Goal: Download file/media

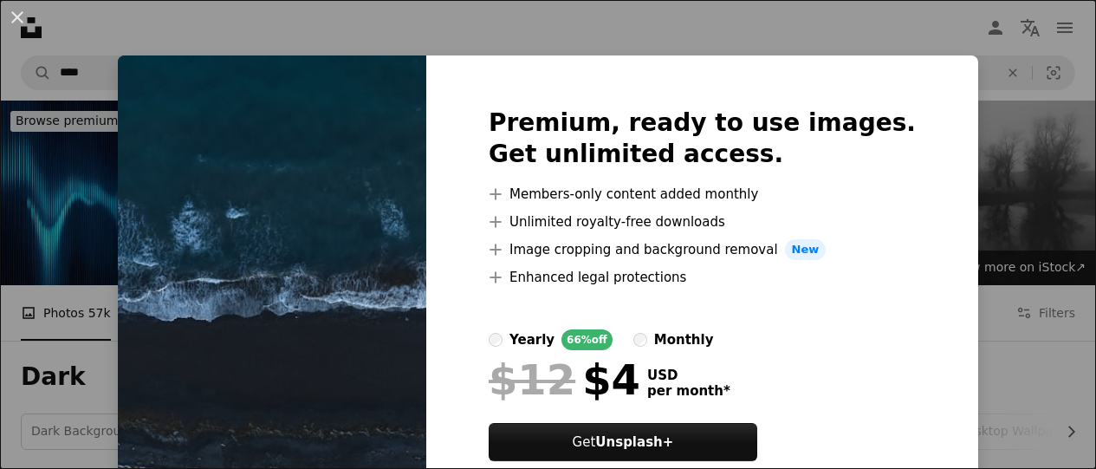
scroll to position [1994, 0]
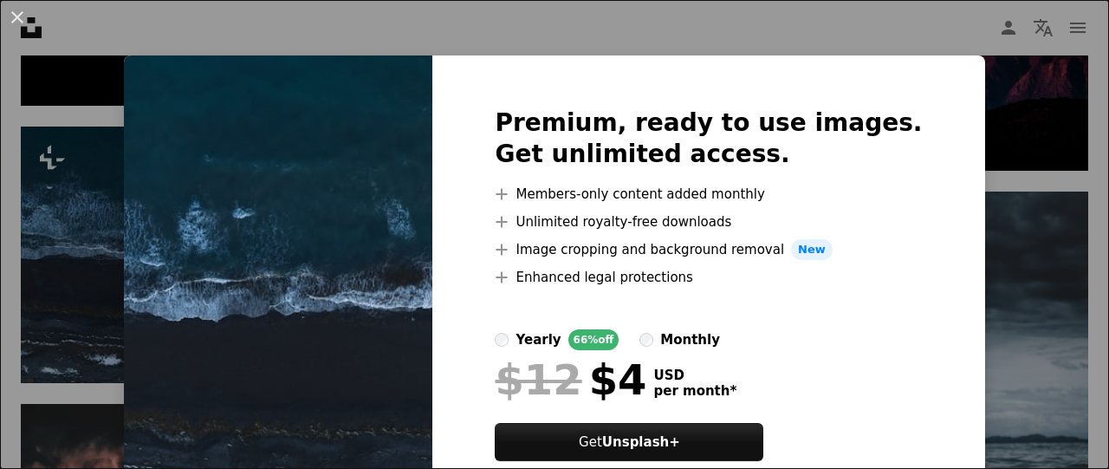
click at [952, 145] on div "An X shape Premium, ready to use images. Get unlimited access. A plus sign Memb…" at bounding box center [554, 234] width 1109 height 469
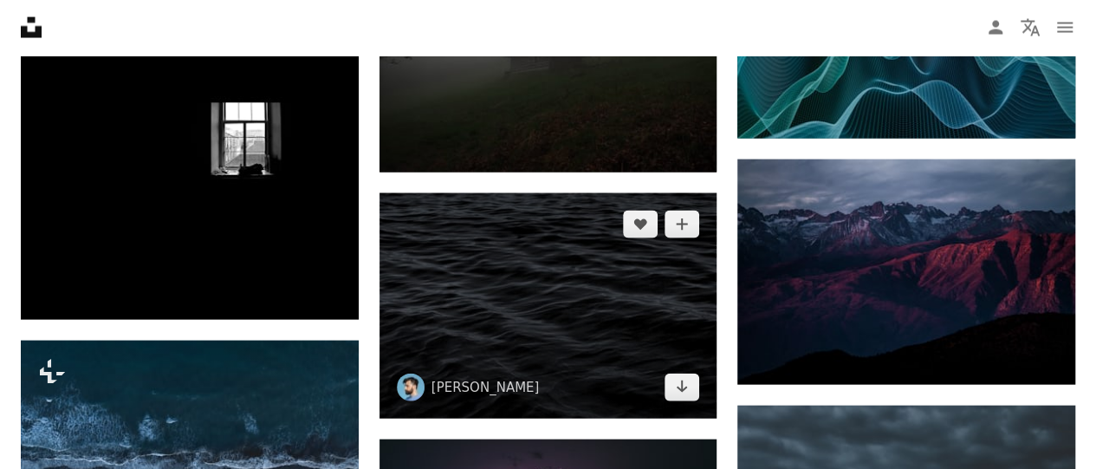
scroll to position [1734, 0]
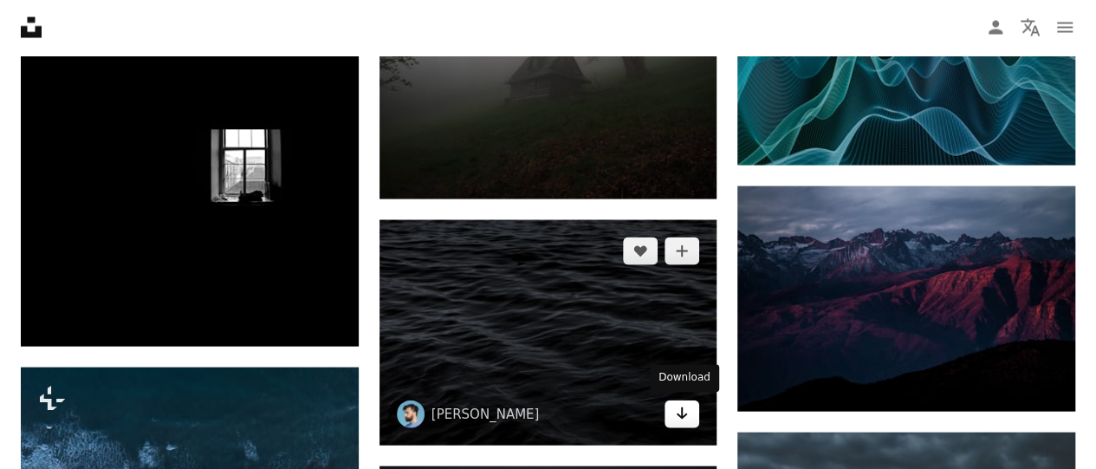
click at [686, 417] on icon "Arrow pointing down" at bounding box center [682, 413] width 14 height 21
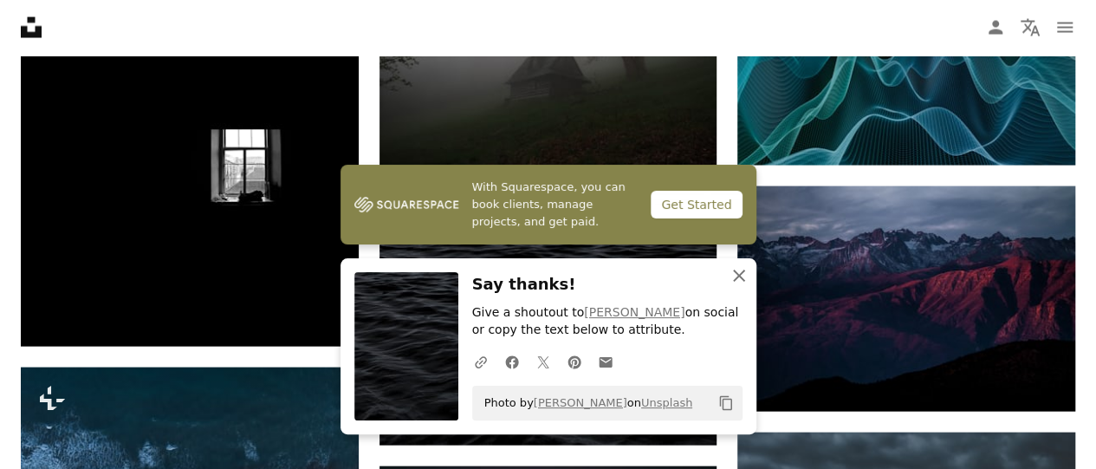
click at [738, 275] on icon "button" at bounding box center [739, 276] width 12 height 12
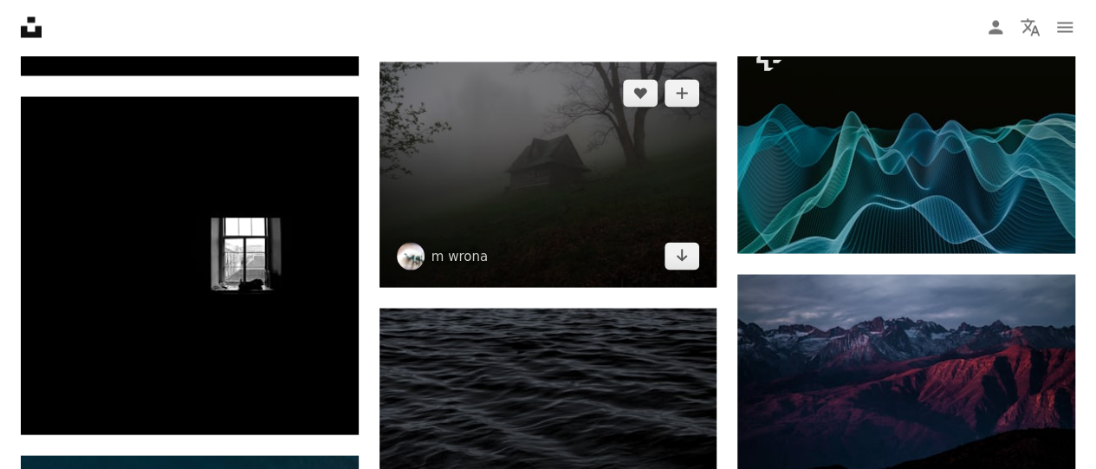
scroll to position [1820, 0]
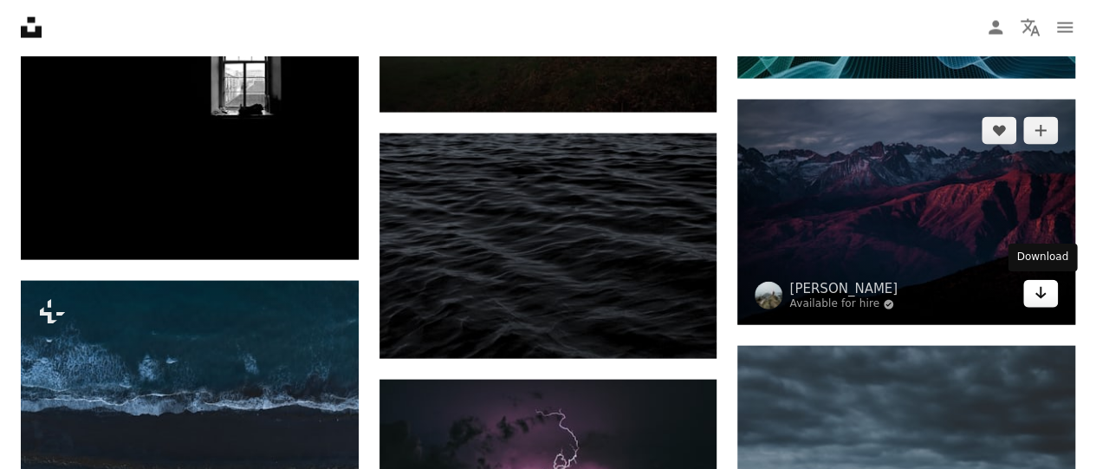
click at [1053, 303] on link "Arrow pointing down" at bounding box center [1041, 294] width 35 height 28
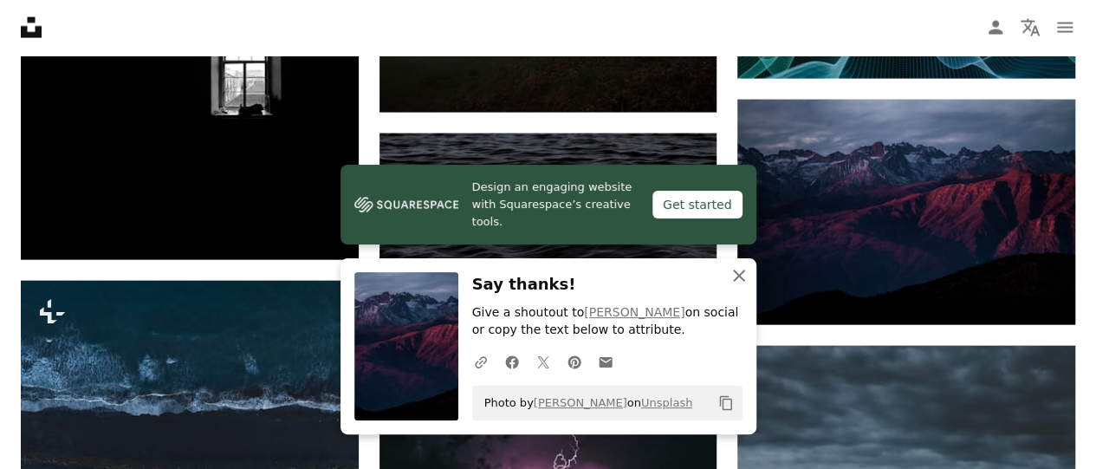
click at [742, 275] on icon "An X shape" at bounding box center [739, 275] width 21 height 21
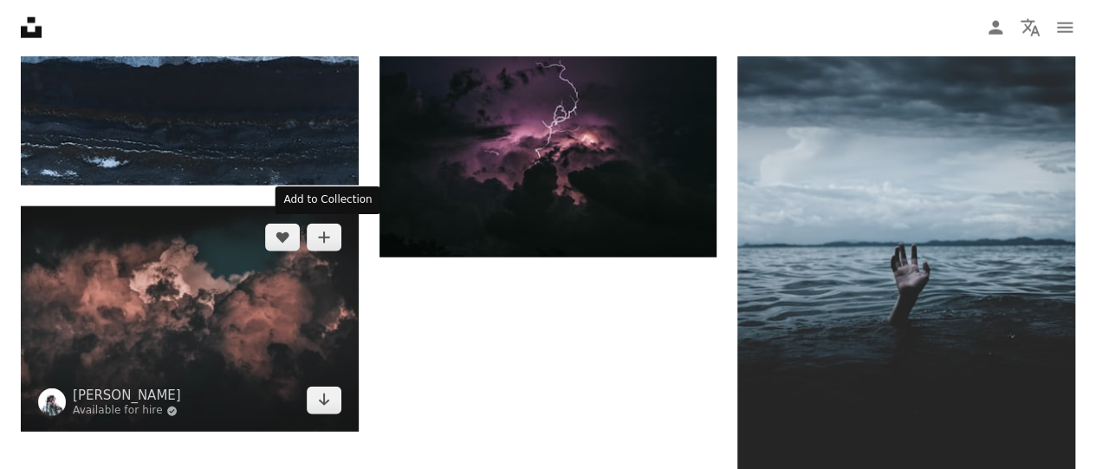
scroll to position [2167, 0]
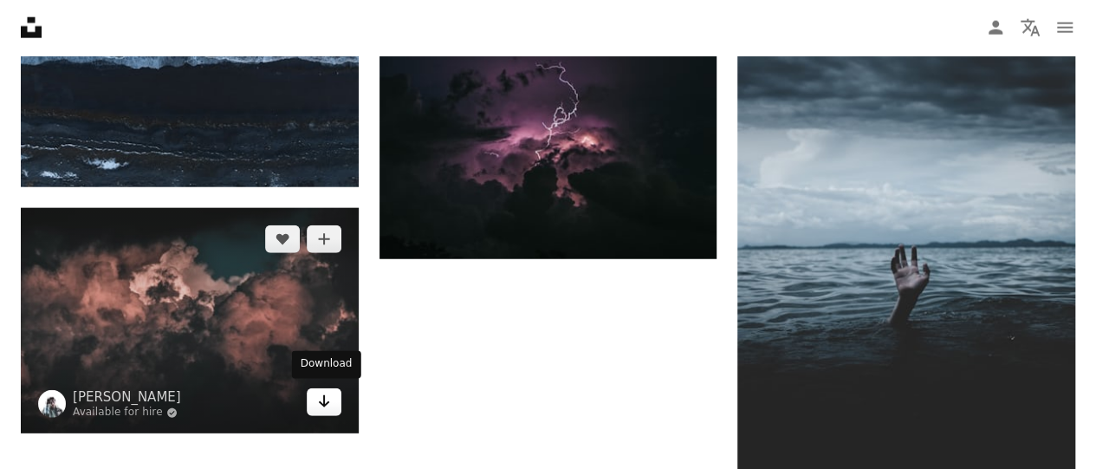
click at [326, 407] on icon "Arrow pointing down" at bounding box center [324, 401] width 14 height 21
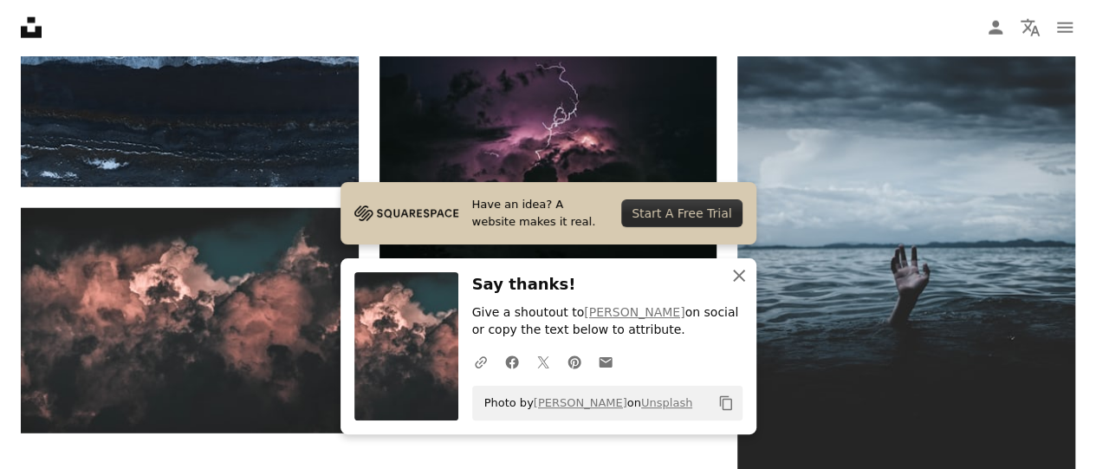
click at [740, 273] on icon "An X shape" at bounding box center [739, 275] width 21 height 21
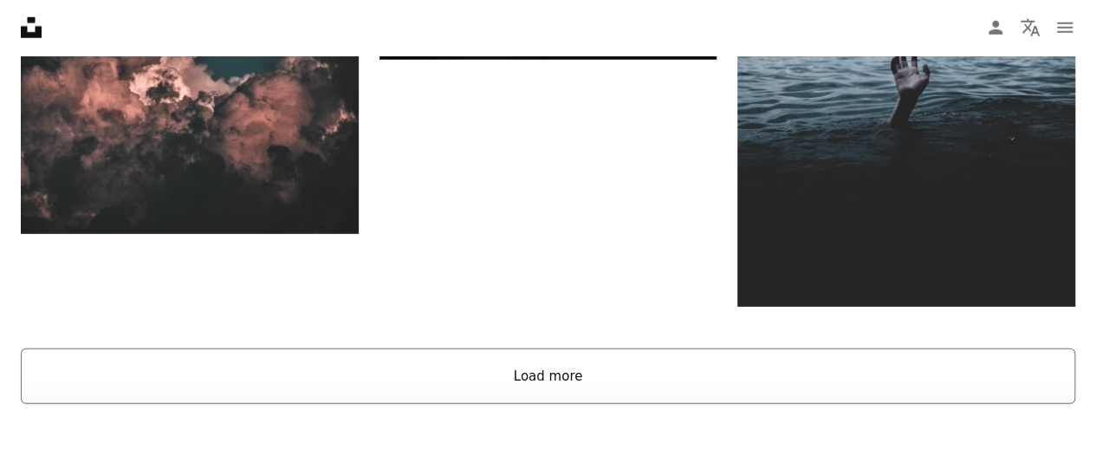
scroll to position [2340, 0]
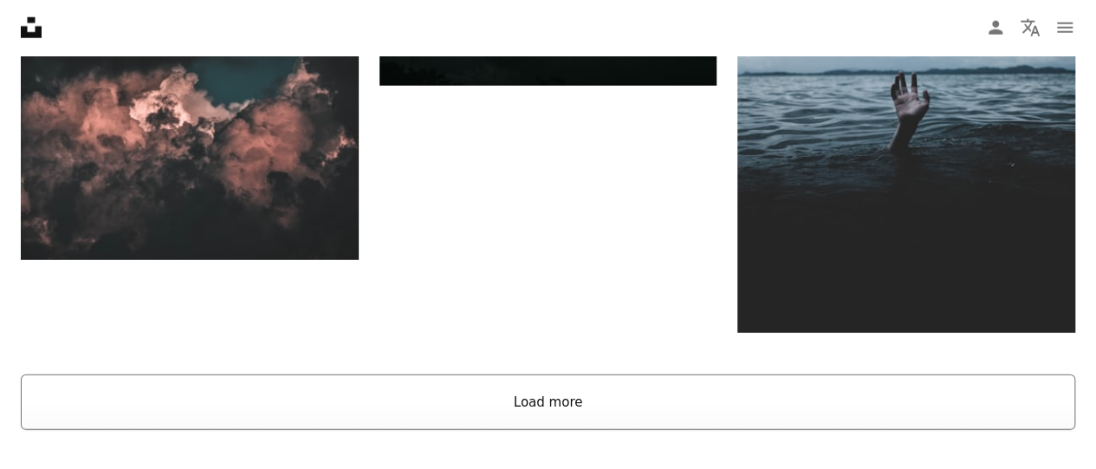
click at [572, 384] on button "Load more" at bounding box center [548, 401] width 1055 height 55
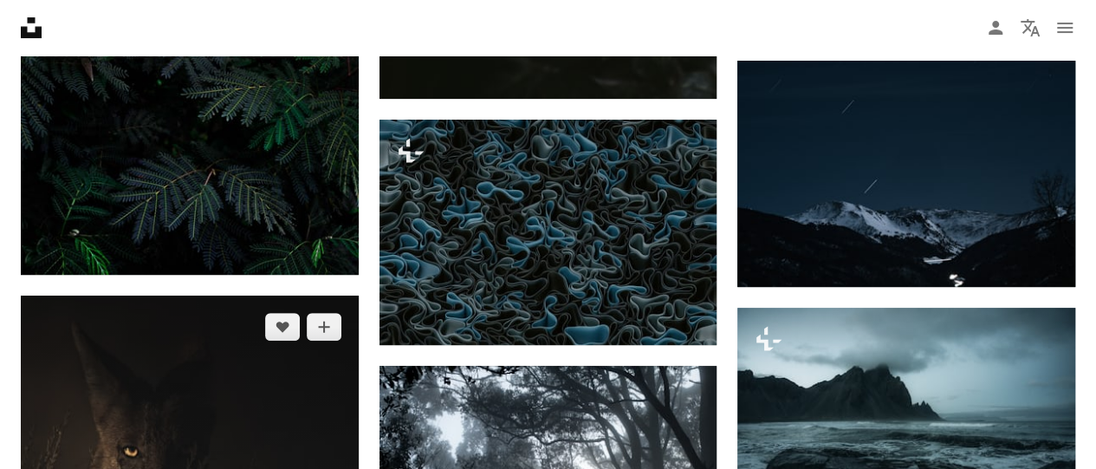
scroll to position [3640, 0]
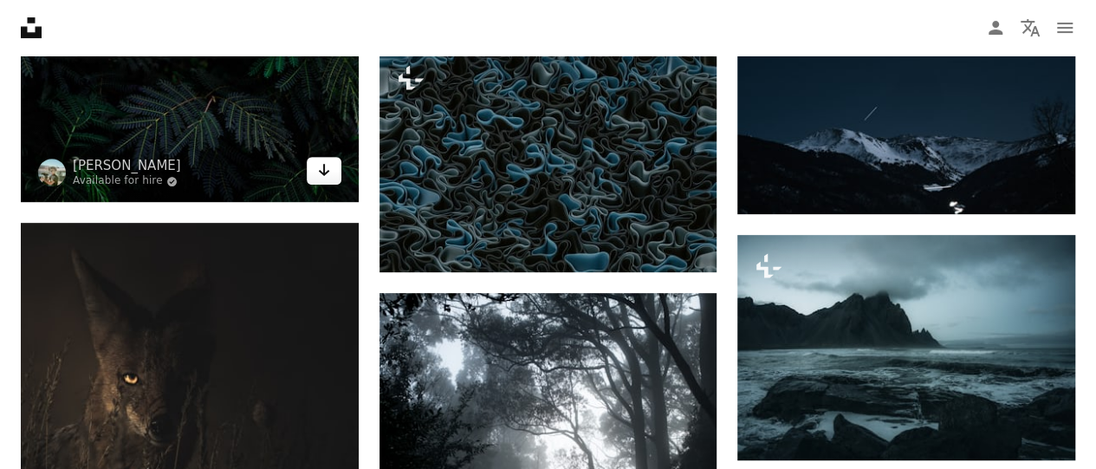
click at [319, 170] on icon "Arrow pointing down" at bounding box center [324, 169] width 14 height 21
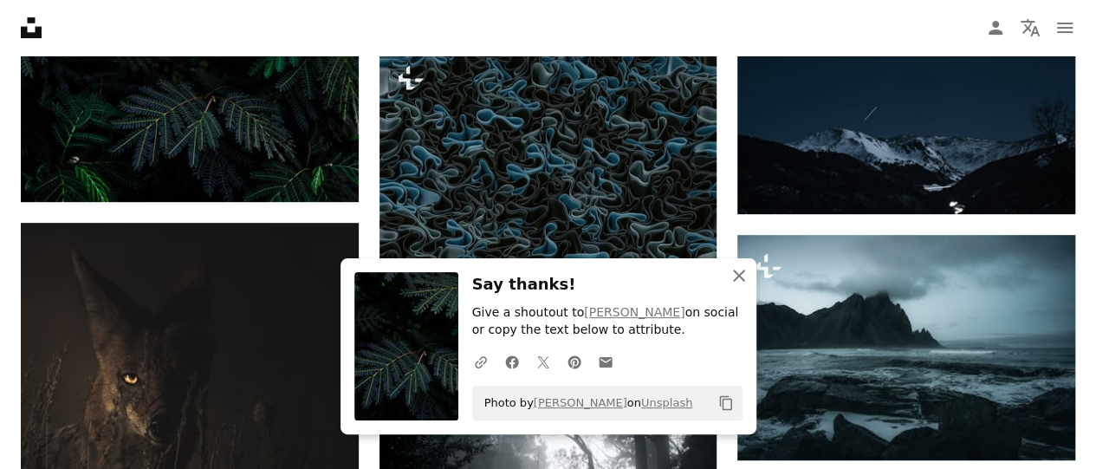
click at [732, 277] on icon "An X shape" at bounding box center [739, 275] width 21 height 21
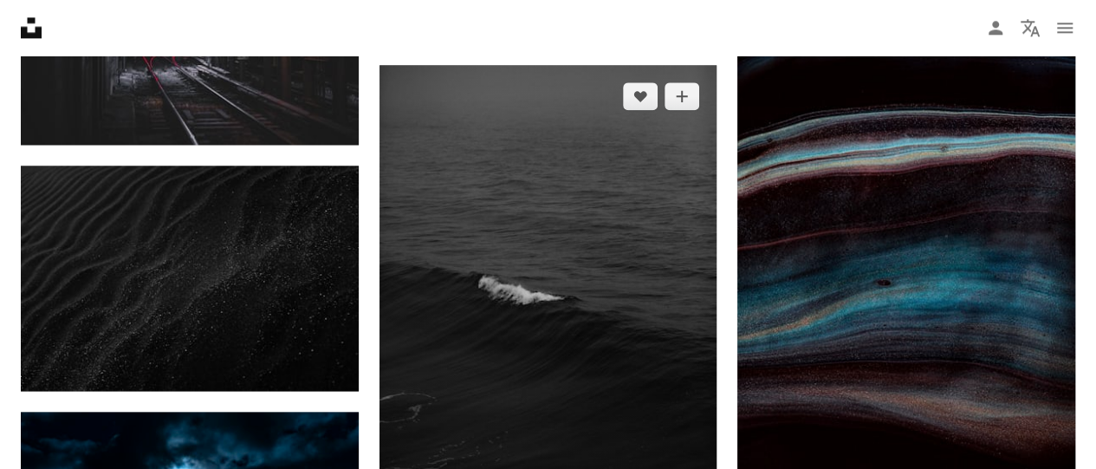
scroll to position [4421, 0]
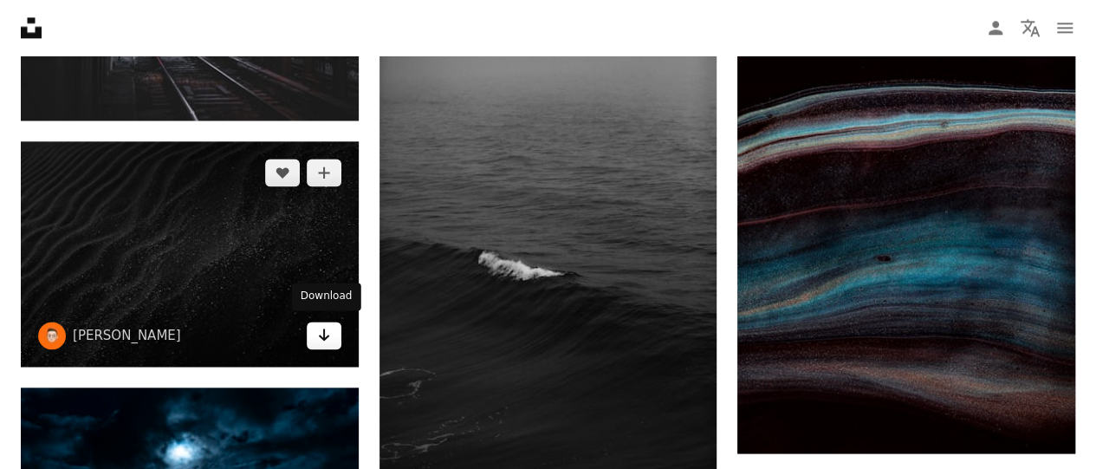
click at [316, 334] on link "Arrow pointing down" at bounding box center [324, 336] width 35 height 28
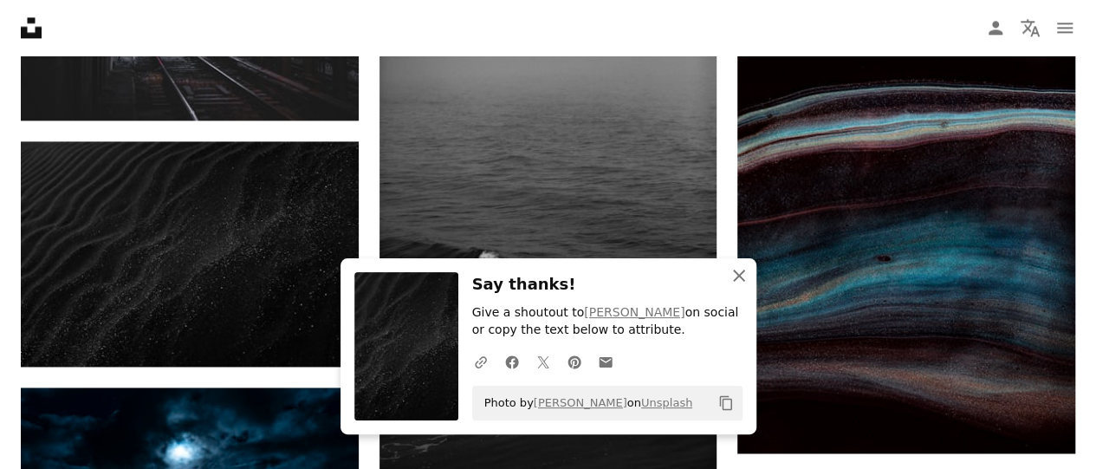
click at [742, 278] on icon "button" at bounding box center [739, 276] width 12 height 12
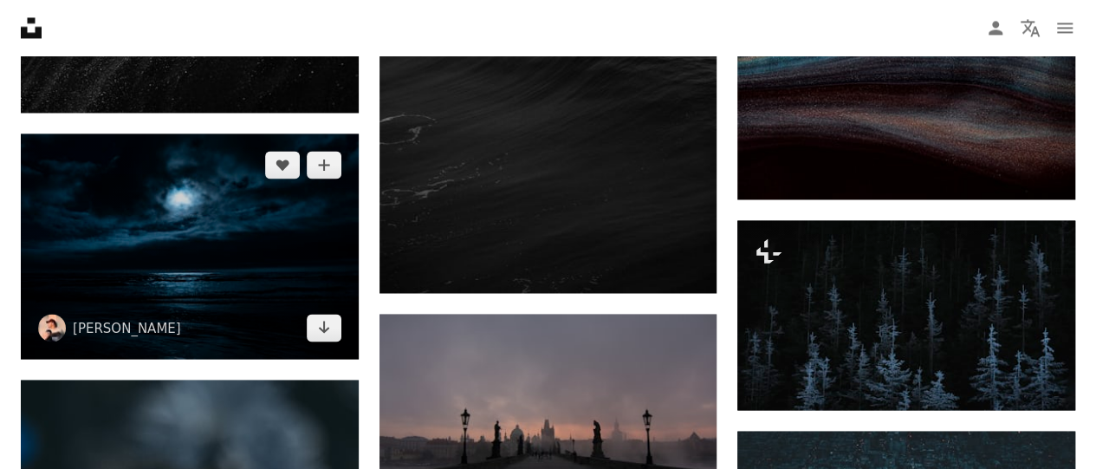
scroll to position [4681, 0]
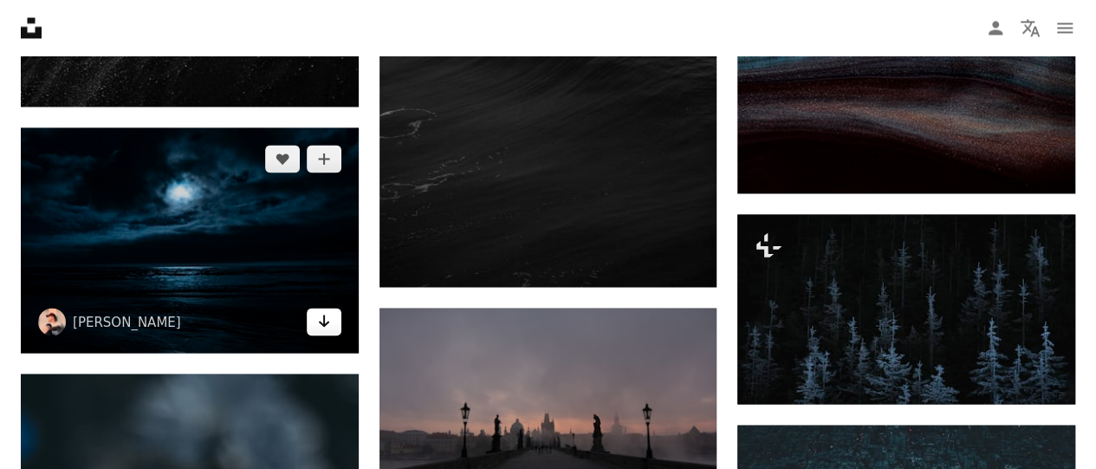
click at [319, 327] on link "Arrow pointing down" at bounding box center [324, 322] width 35 height 28
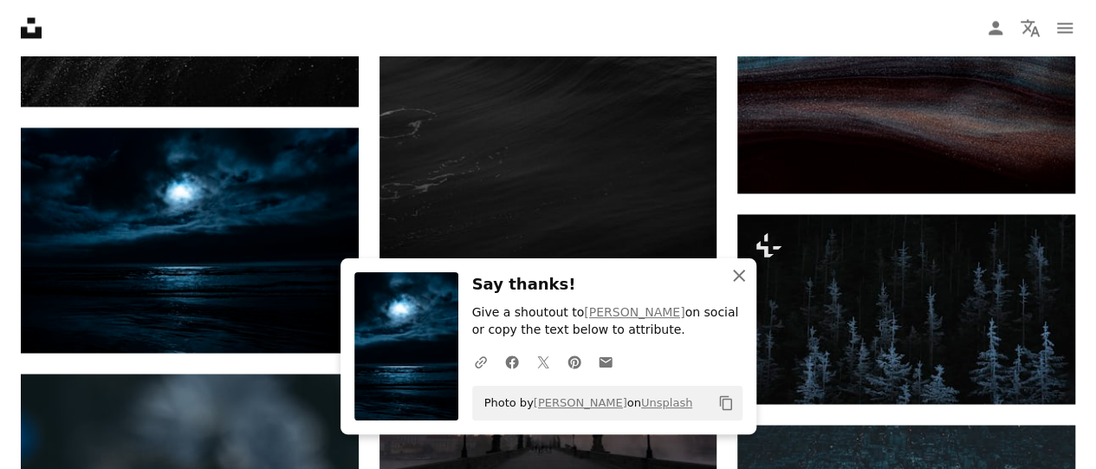
click at [741, 273] on icon "button" at bounding box center [739, 276] width 12 height 12
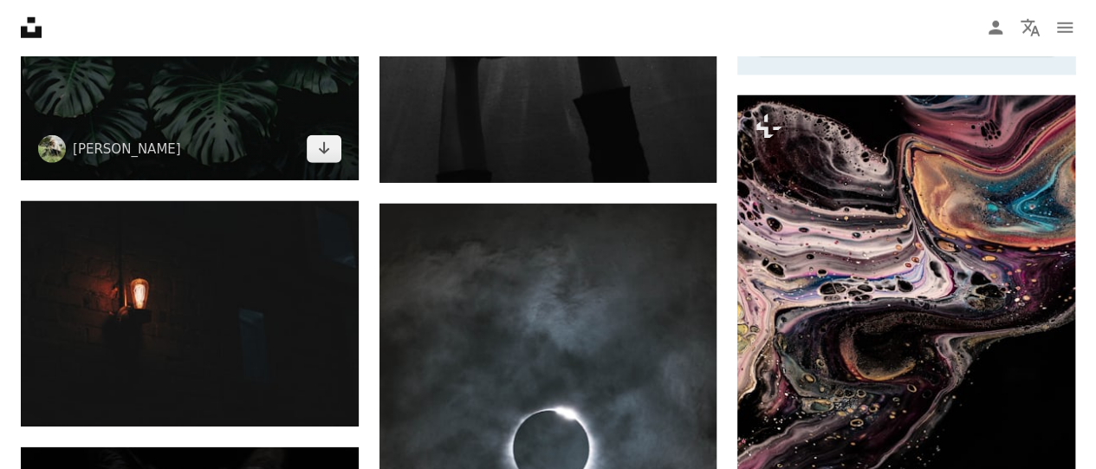
scroll to position [5547, 0]
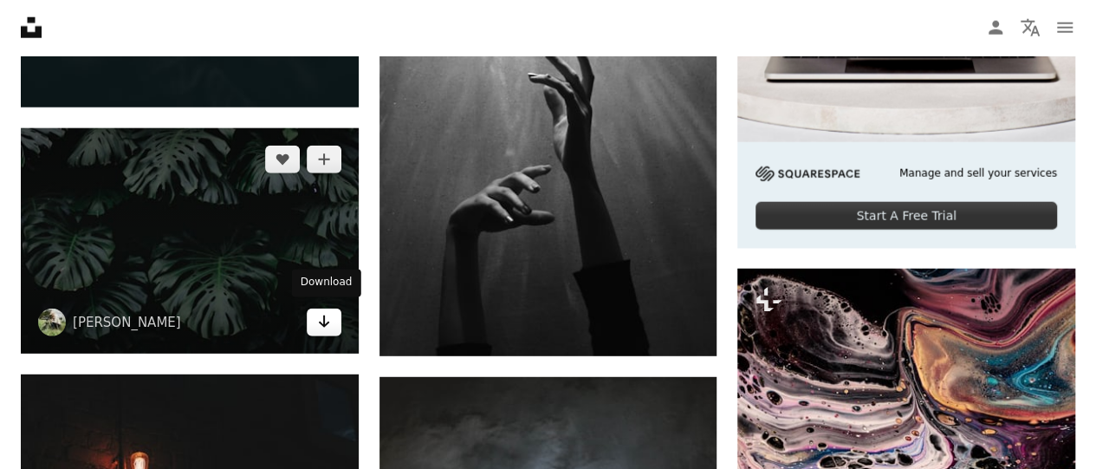
click at [334, 323] on link "Arrow pointing down" at bounding box center [324, 323] width 35 height 28
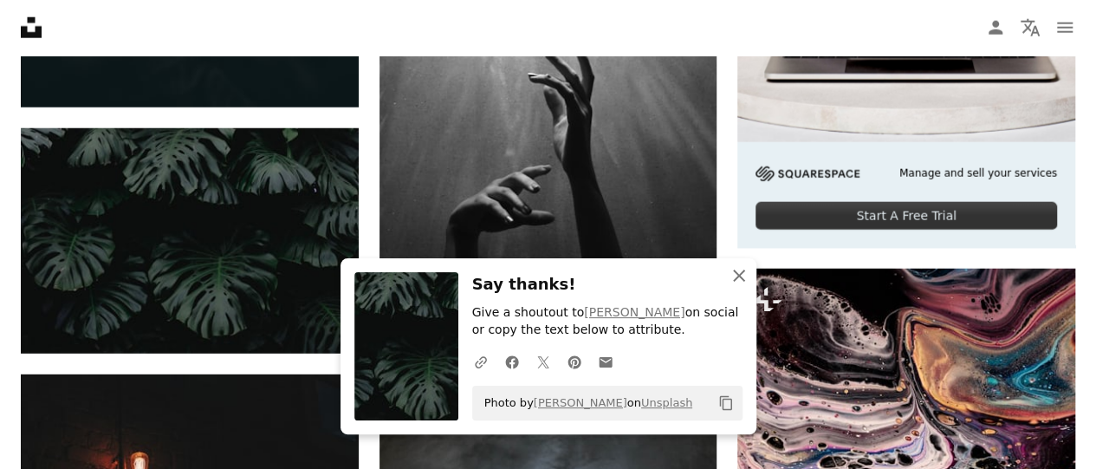
click at [750, 273] on button "An X shape Close" at bounding box center [739, 275] width 35 height 35
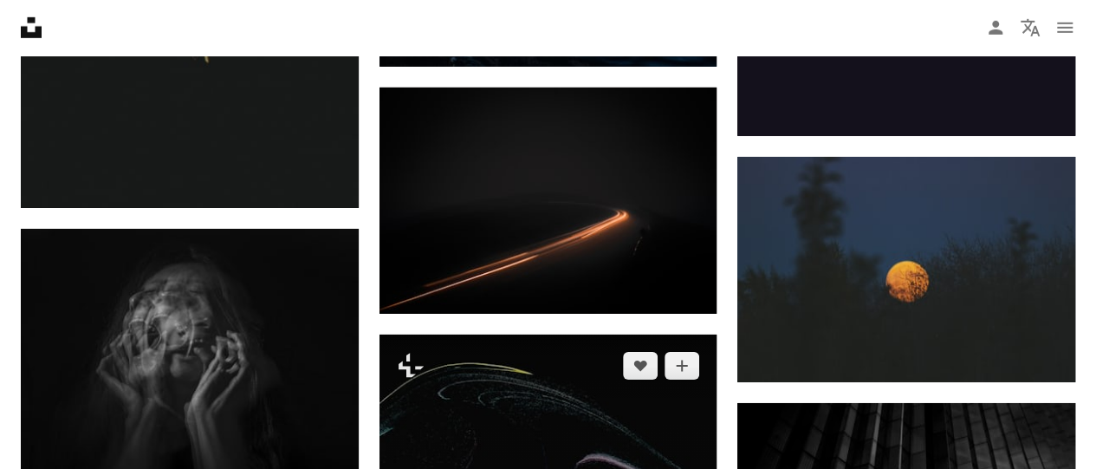
scroll to position [9275, 0]
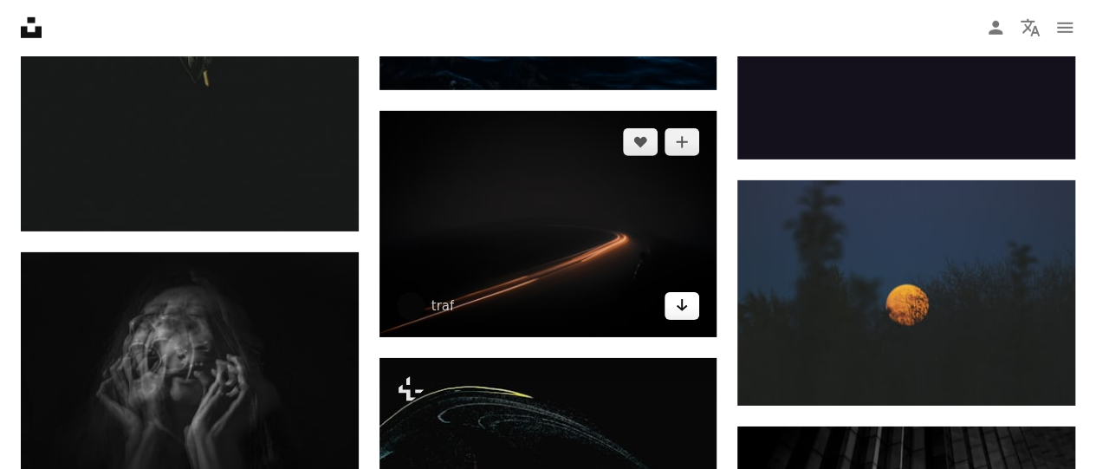
click at [690, 304] on link "Arrow pointing down" at bounding box center [682, 306] width 35 height 28
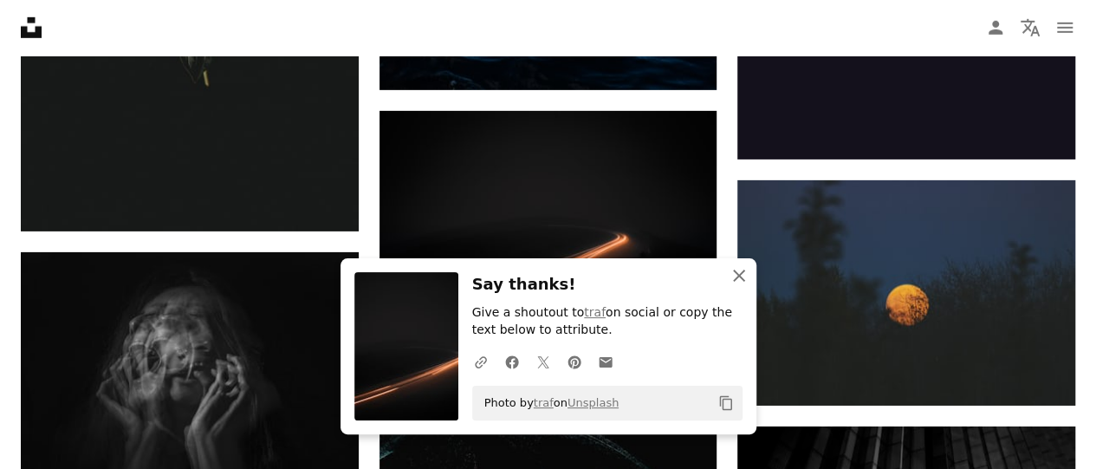
click at [737, 273] on icon "An X shape" at bounding box center [739, 275] width 21 height 21
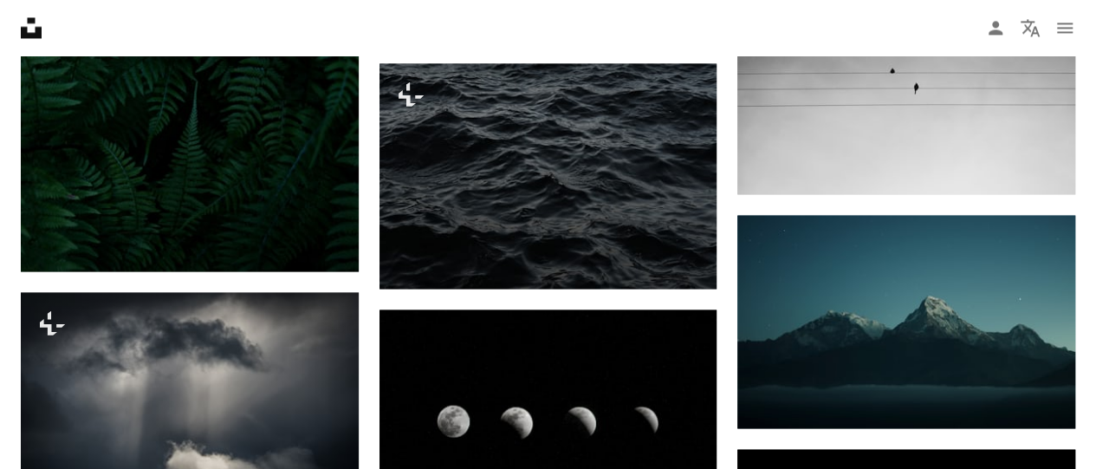
scroll to position [11181, 0]
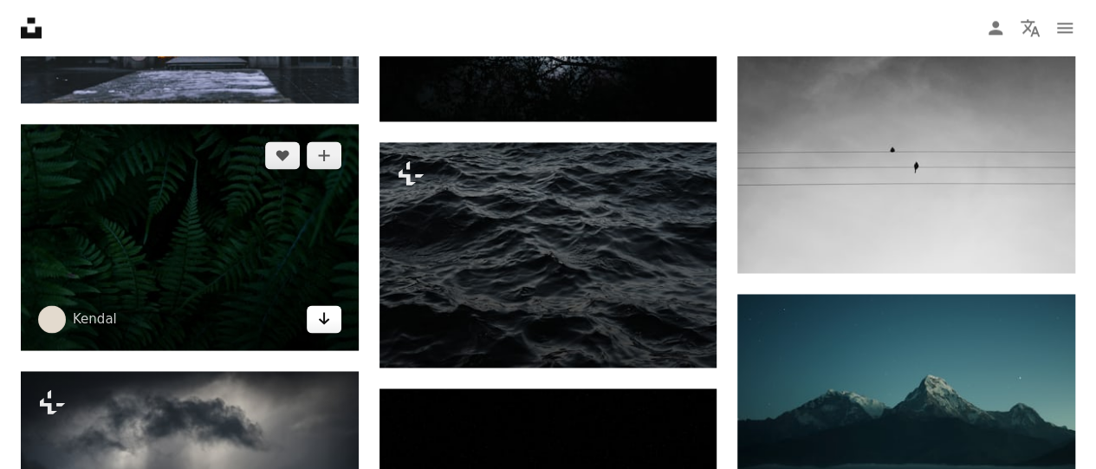
click at [322, 313] on icon "Arrow pointing down" at bounding box center [324, 318] width 14 height 21
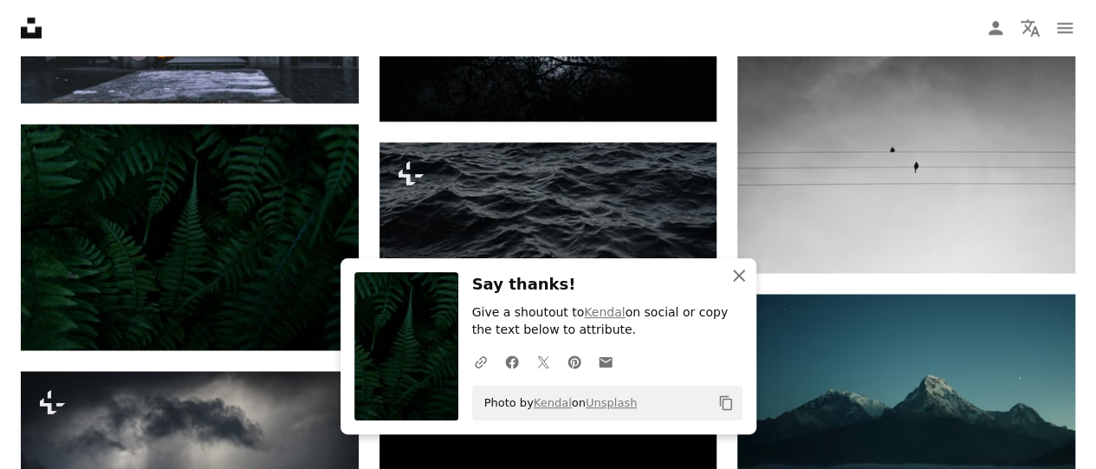
click at [742, 277] on icon "An X shape" at bounding box center [739, 275] width 21 height 21
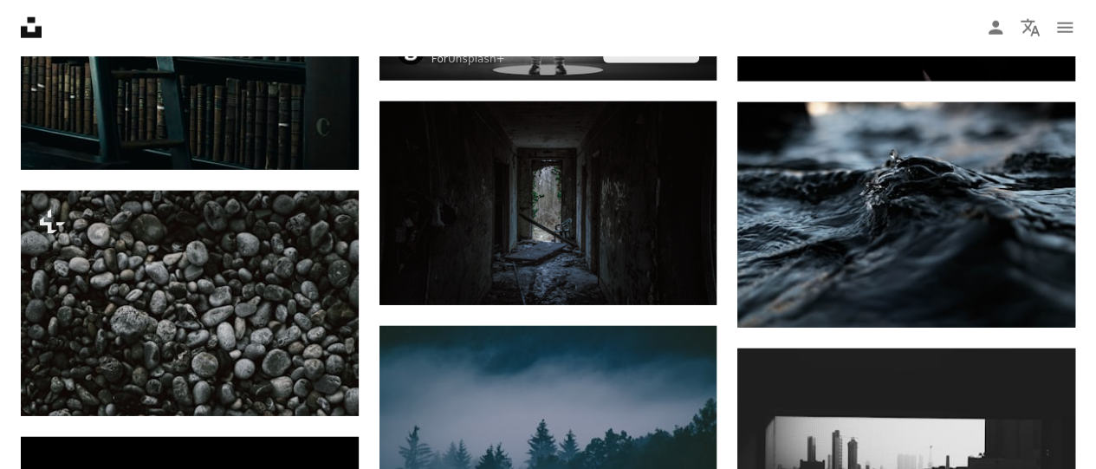
scroll to position [12308, 0]
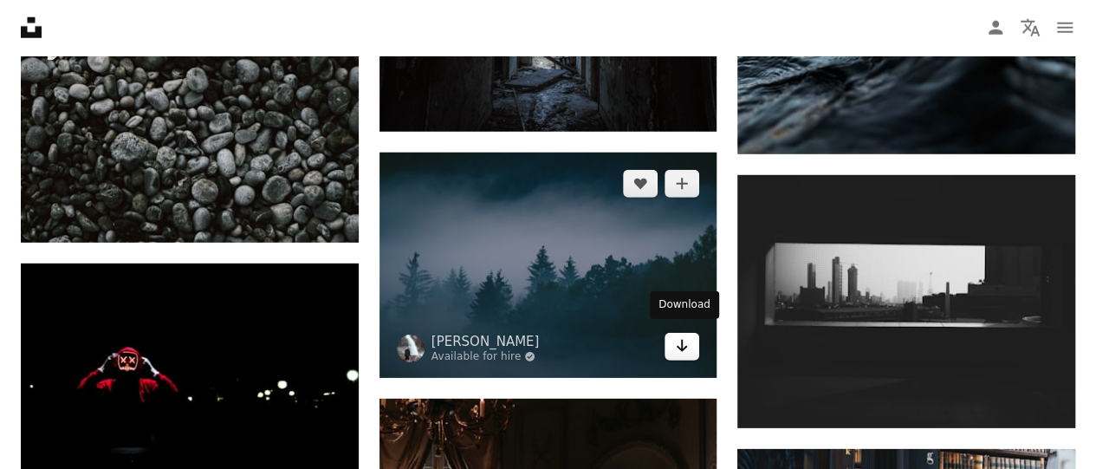
click at [685, 341] on icon "Download" at bounding box center [682, 346] width 11 height 12
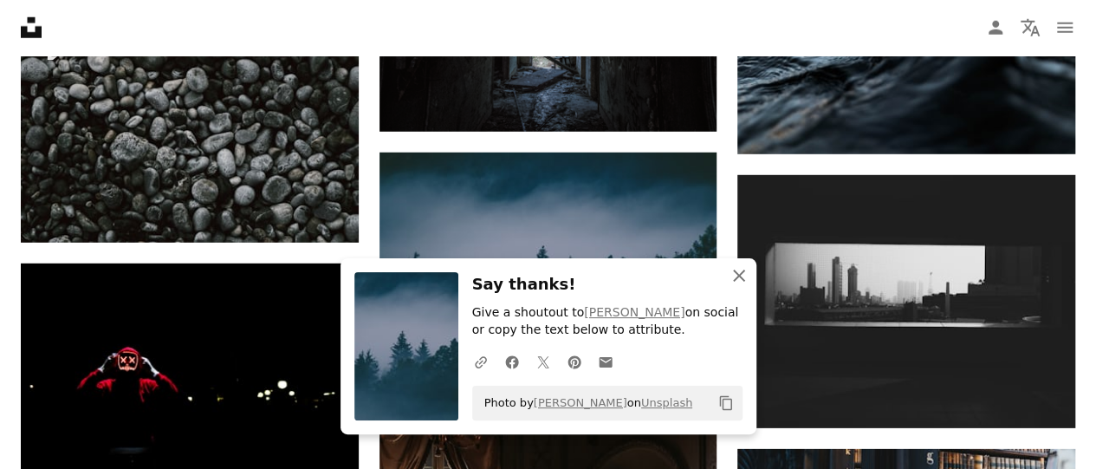
click at [735, 275] on icon "An X shape" at bounding box center [739, 275] width 21 height 21
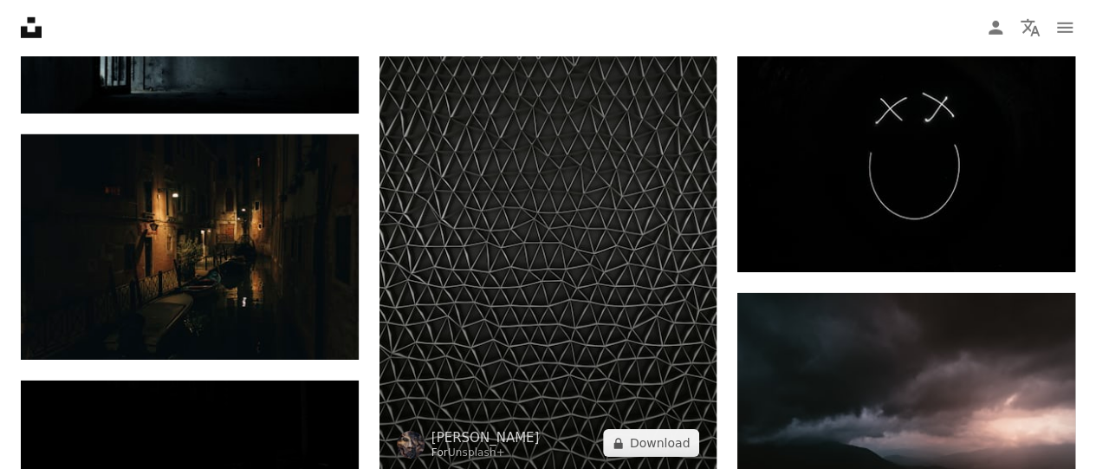
scroll to position [15862, 0]
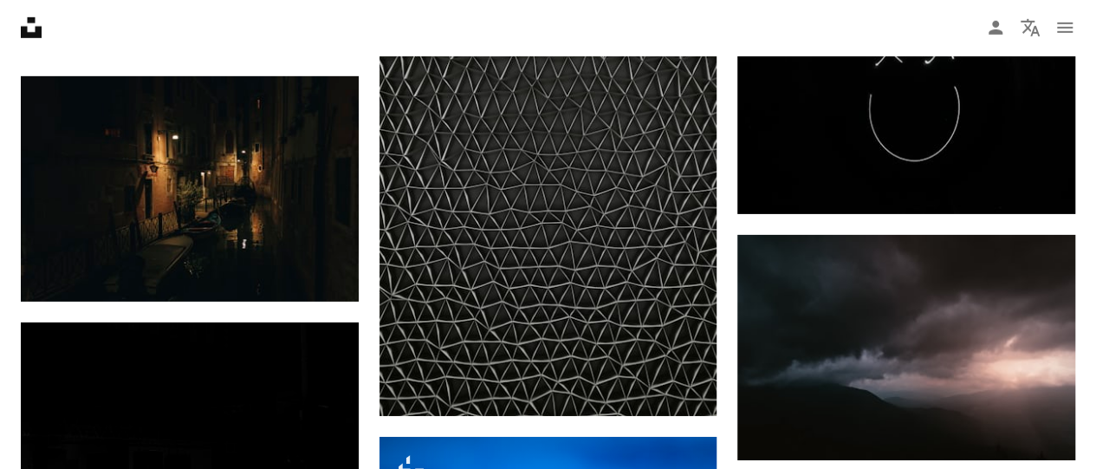
click at [546, 3] on nav "Unsplash logo Unsplash Home A photo Pen Tool A compass A stack of folders Downl…" at bounding box center [548, 27] width 1096 height 55
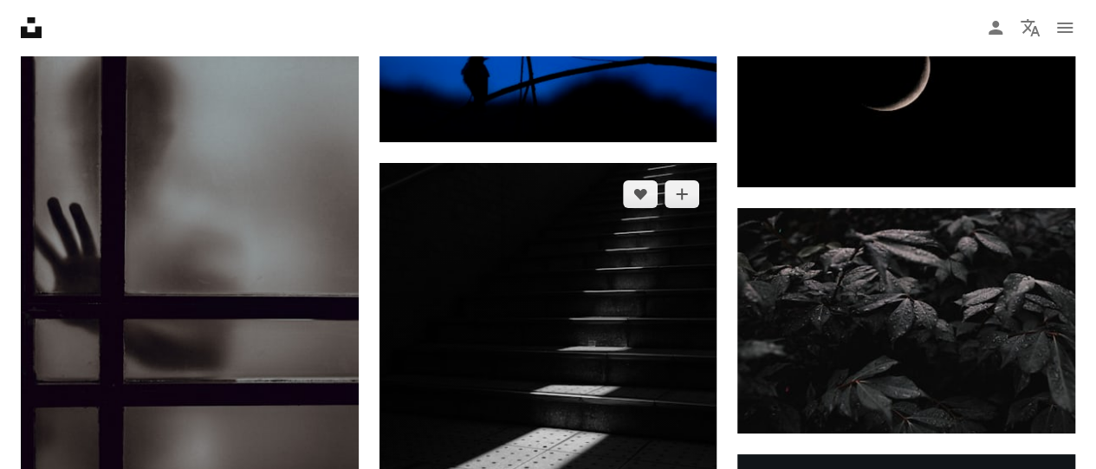
scroll to position [16469, 0]
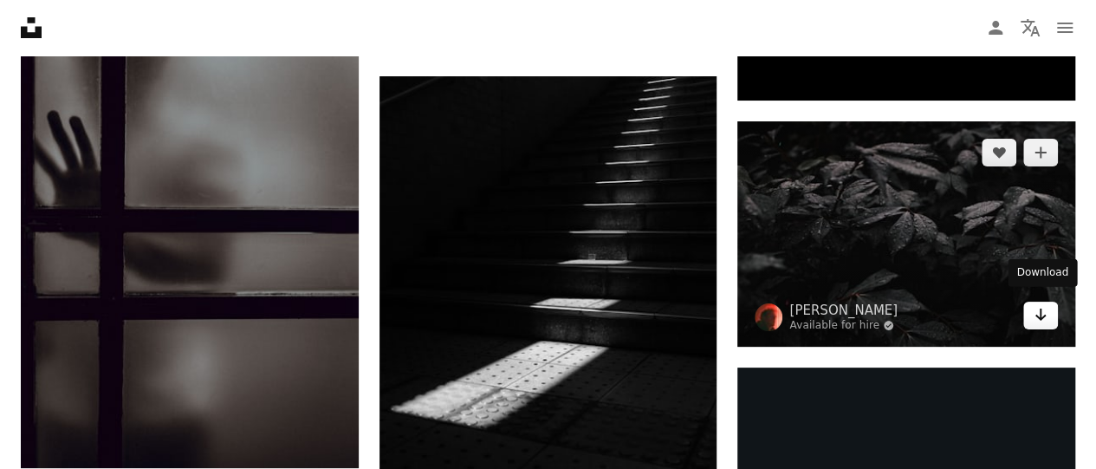
click at [1042, 316] on icon "Arrow pointing down" at bounding box center [1041, 314] width 14 height 21
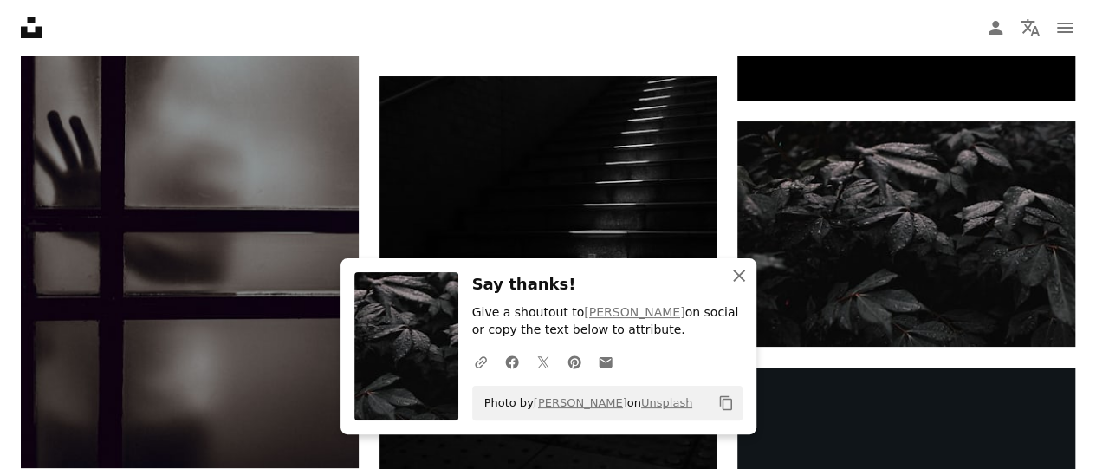
click at [729, 275] on icon "An X shape" at bounding box center [739, 275] width 21 height 21
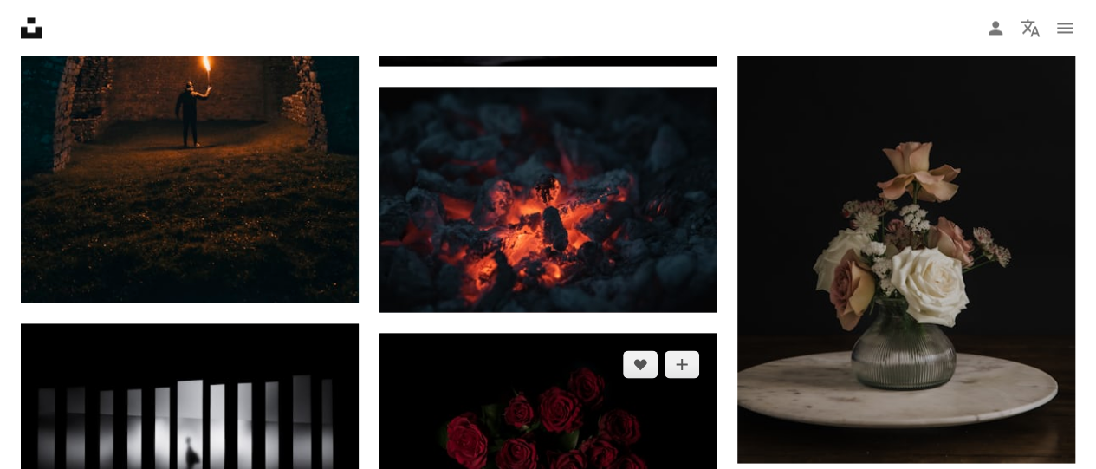
scroll to position [17942, 0]
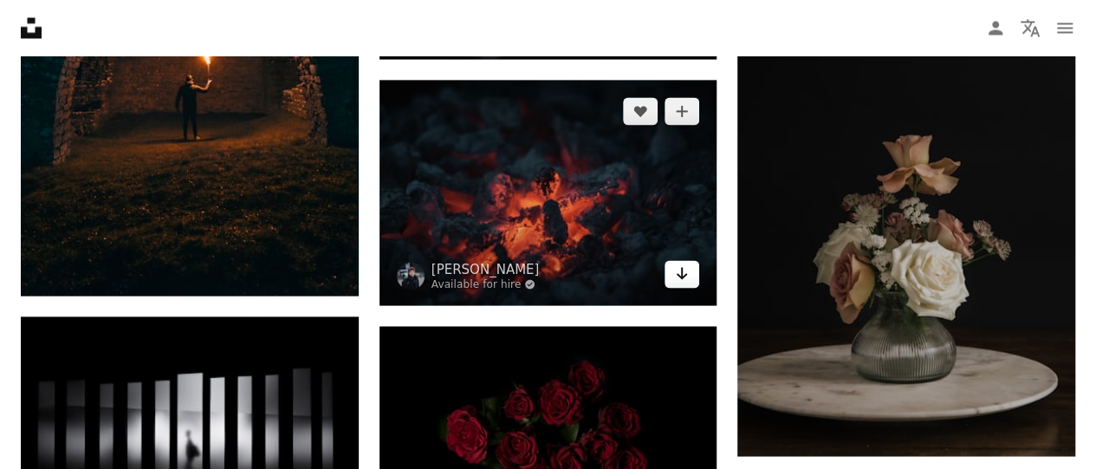
click at [691, 267] on link "Arrow pointing down" at bounding box center [682, 274] width 35 height 28
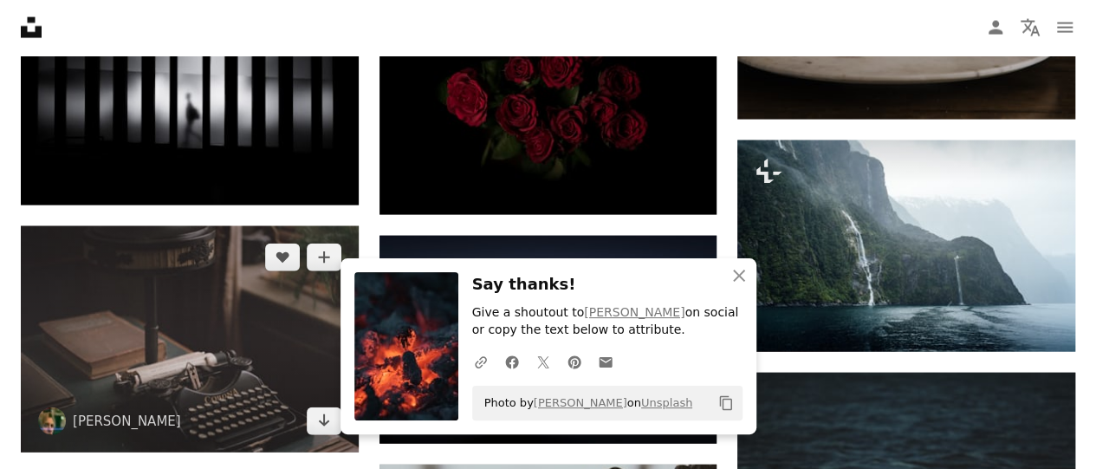
scroll to position [18289, 0]
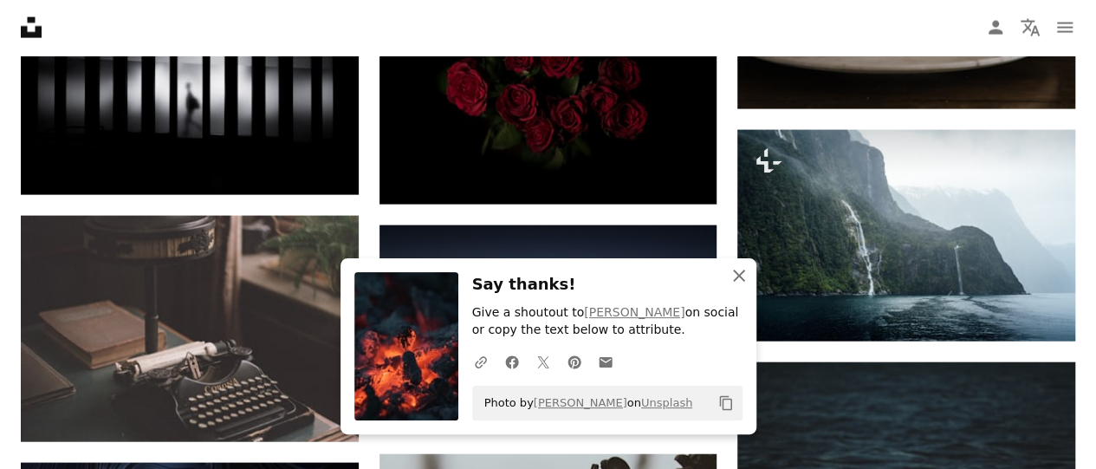
click at [749, 278] on icon "An X shape" at bounding box center [739, 275] width 21 height 21
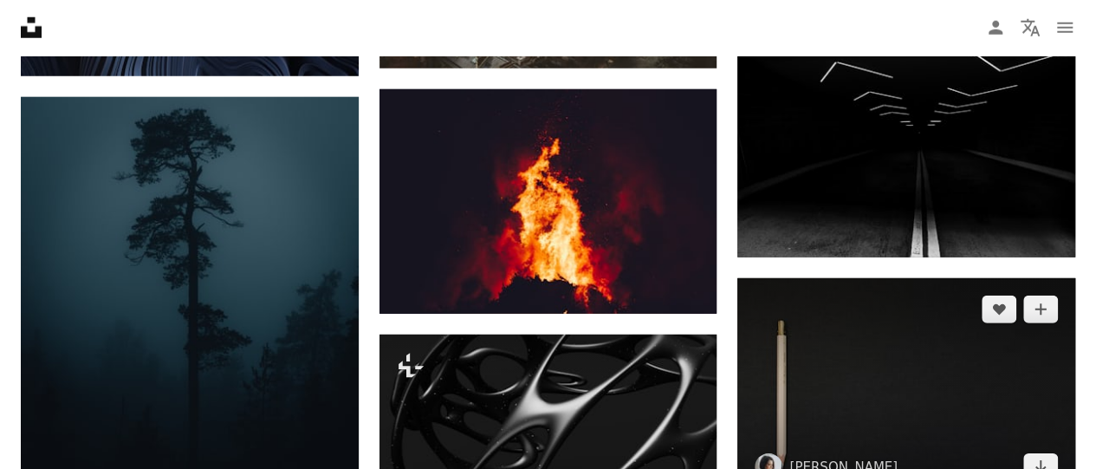
scroll to position [18808, 0]
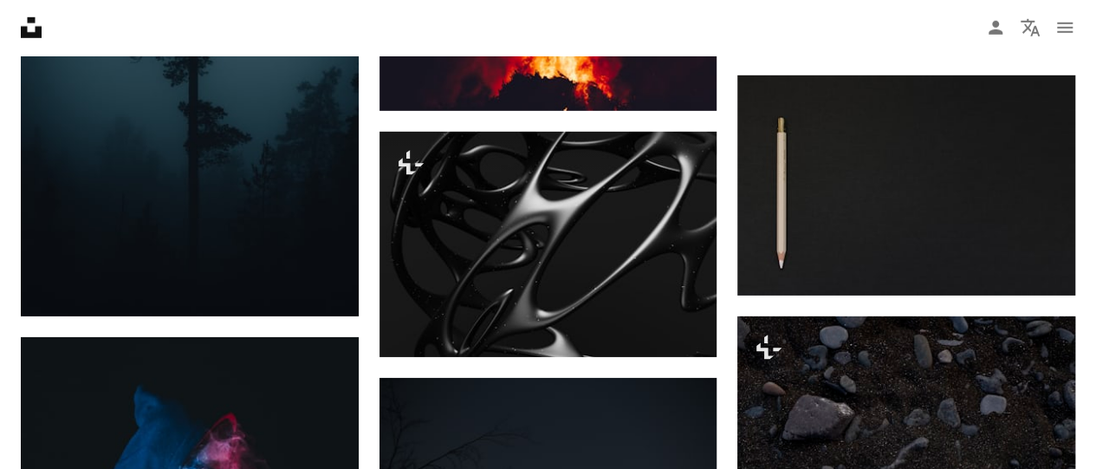
scroll to position [18982, 0]
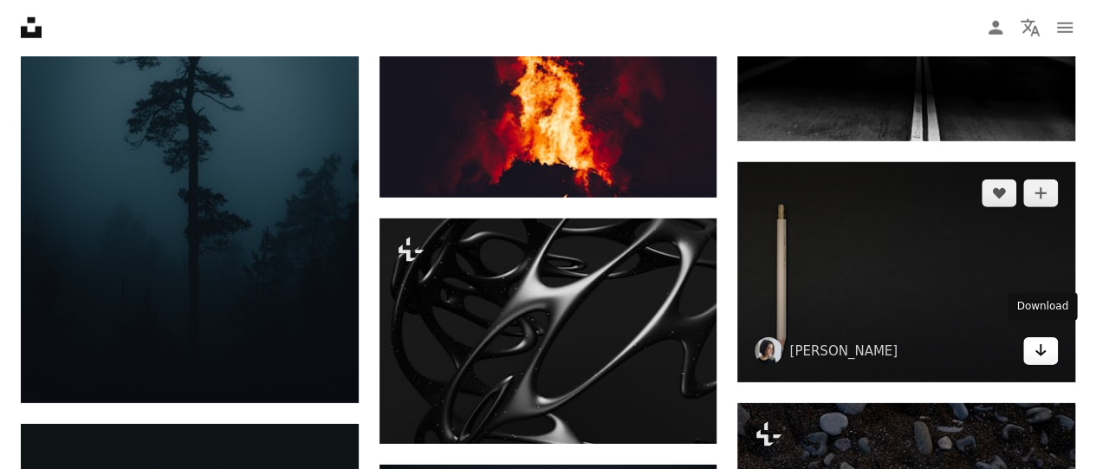
click at [1042, 348] on icon "Arrow pointing down" at bounding box center [1041, 350] width 14 height 21
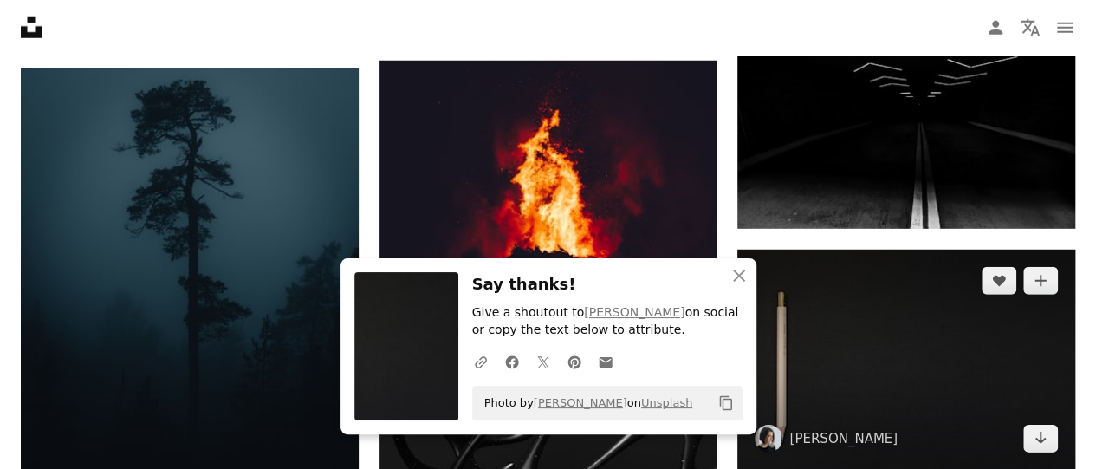
scroll to position [18808, 0]
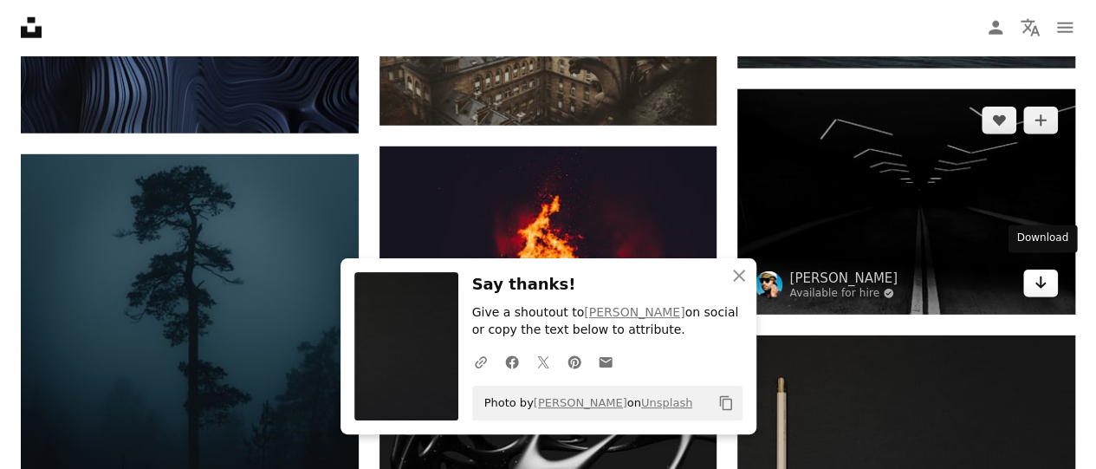
click at [1035, 287] on link "Arrow pointing down" at bounding box center [1041, 284] width 35 height 28
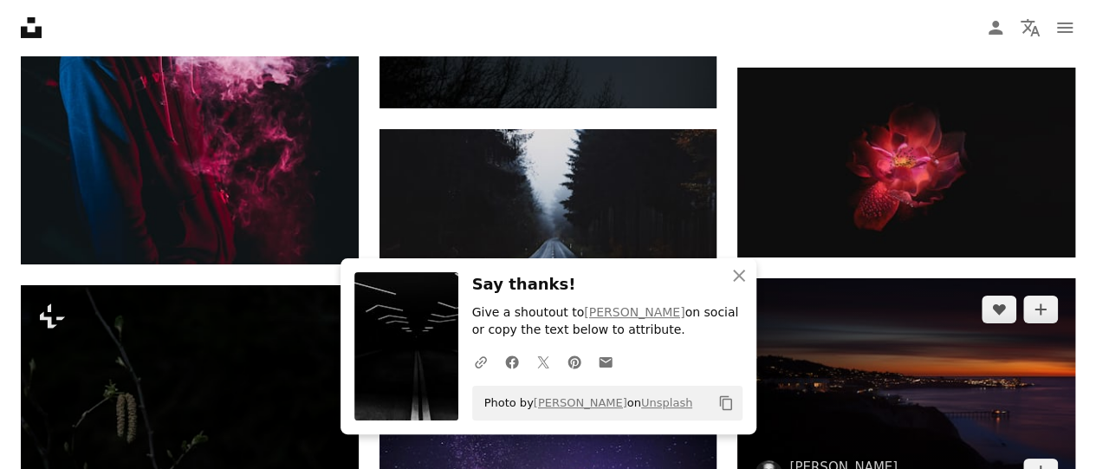
scroll to position [19588, 0]
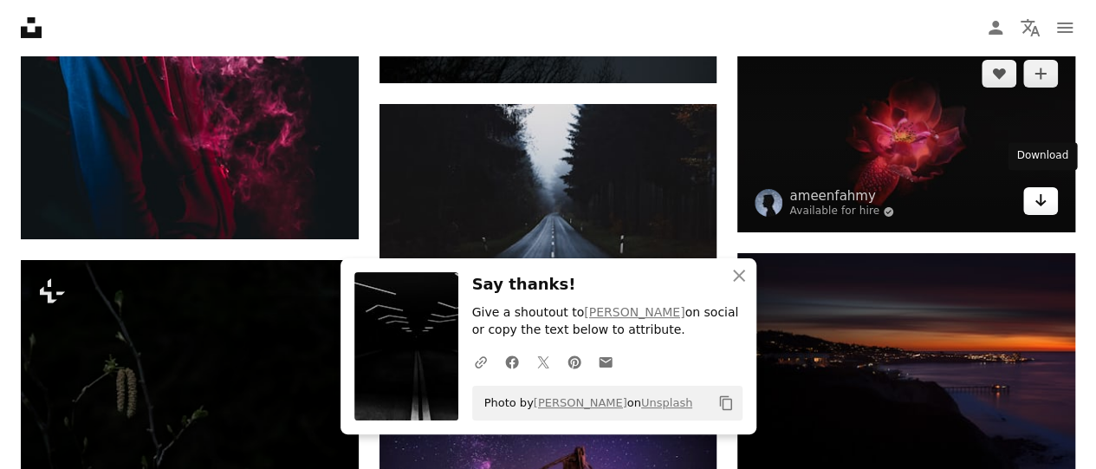
click at [1037, 194] on icon "Download" at bounding box center [1041, 200] width 11 height 12
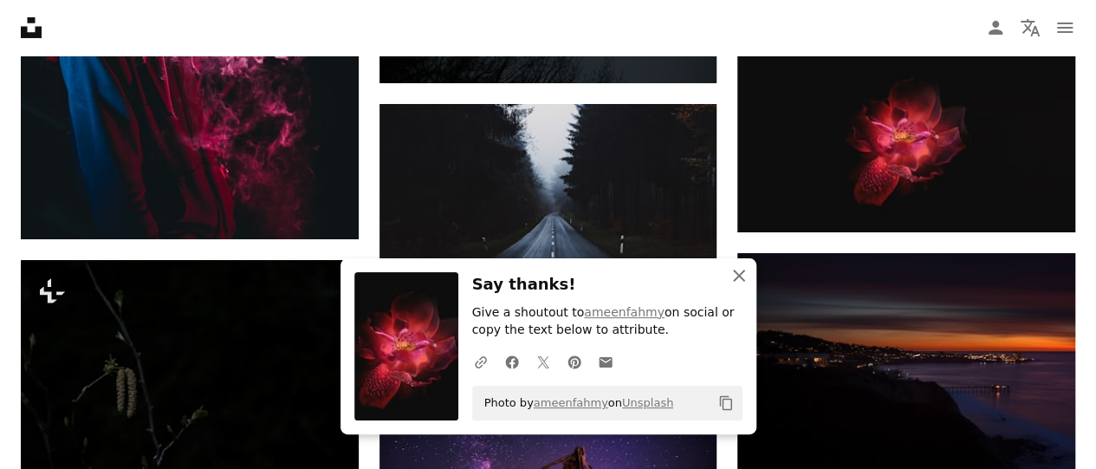
click at [742, 268] on icon "An X shape" at bounding box center [739, 275] width 21 height 21
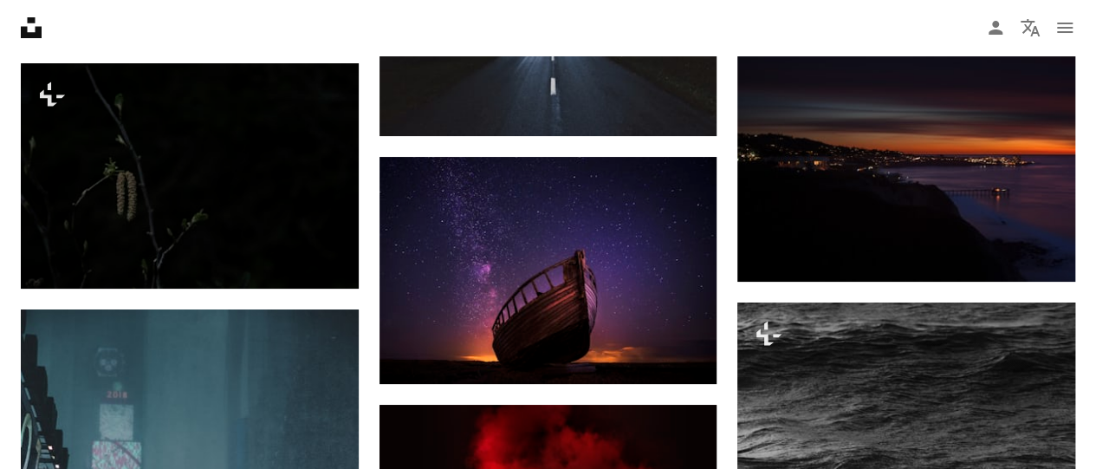
scroll to position [19762, 0]
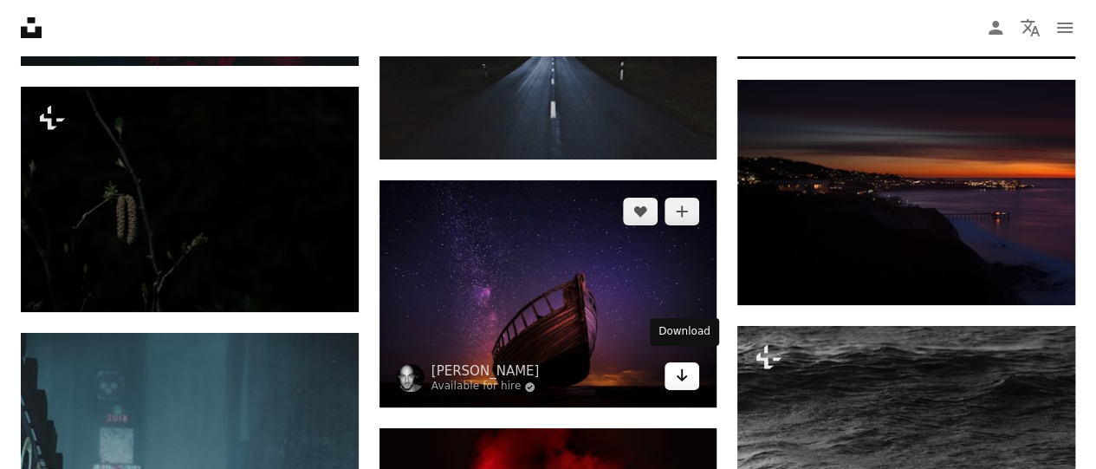
click at [686, 374] on icon "Arrow pointing down" at bounding box center [682, 375] width 14 height 21
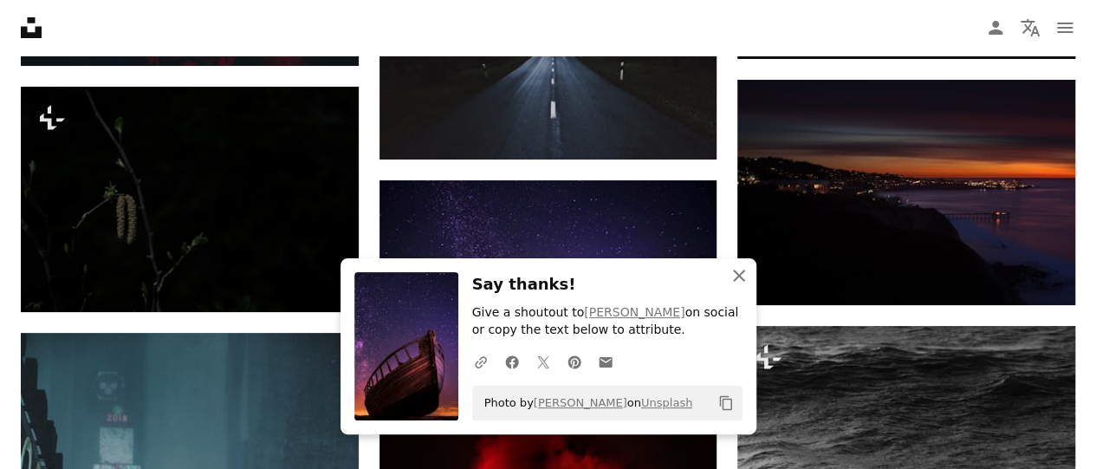
click at [743, 277] on icon "An X shape" at bounding box center [739, 275] width 21 height 21
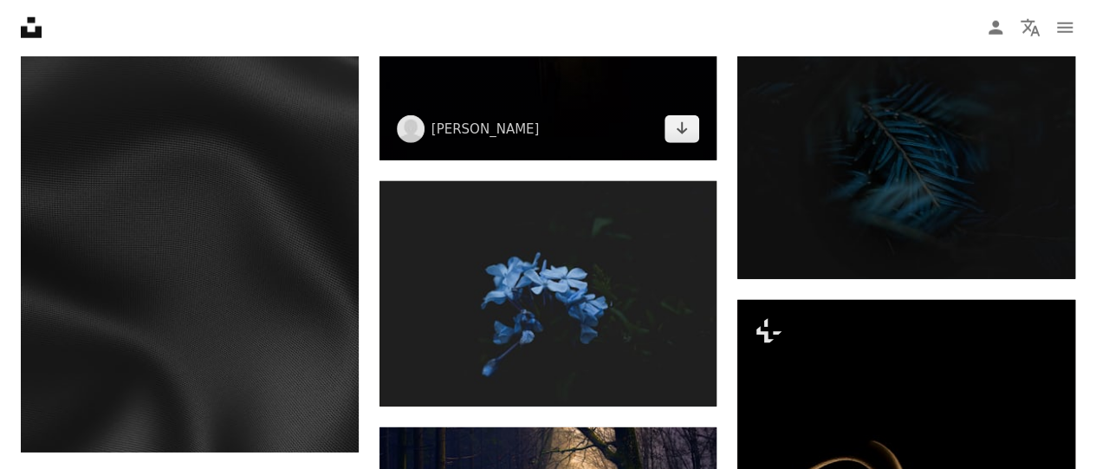
scroll to position [25483, 0]
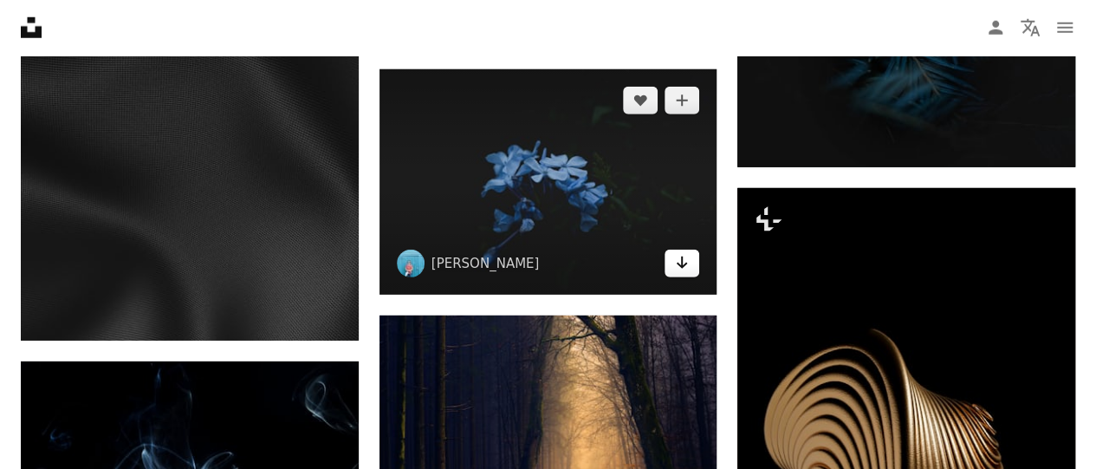
click at [683, 257] on icon "Download" at bounding box center [682, 263] width 11 height 12
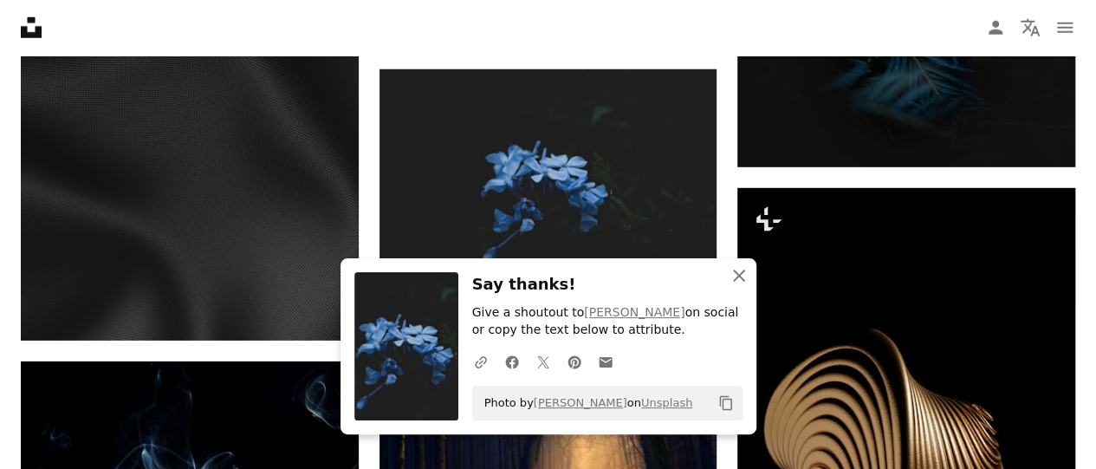
click at [740, 279] on icon "button" at bounding box center [739, 276] width 12 height 12
